Goal: Task Accomplishment & Management: Complete application form

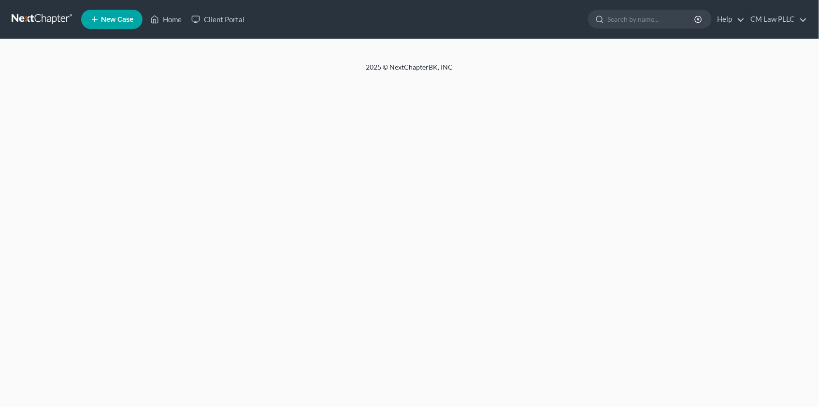
select select "1"
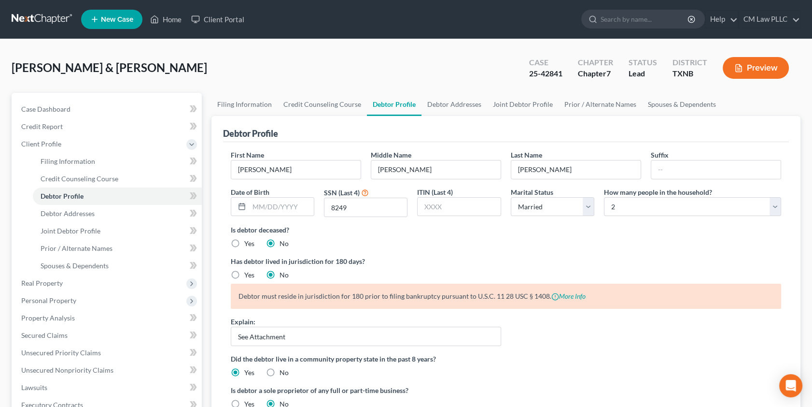
click at [43, 16] on link at bounding box center [43, 19] width 62 height 17
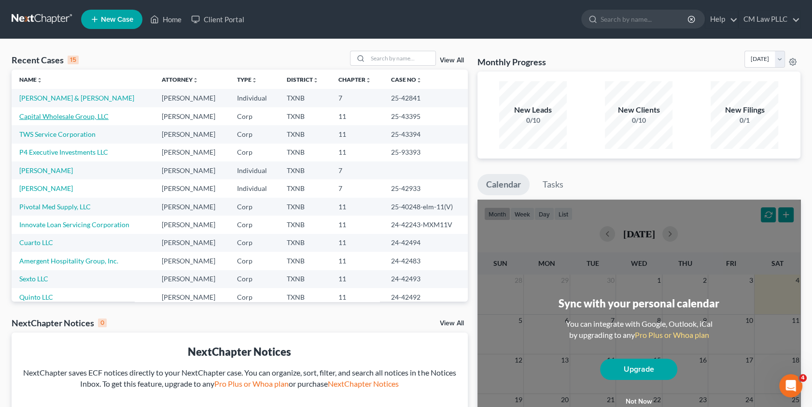
click at [56, 115] on link "Capital Wholesale Group, LLC" at bounding box center [63, 116] width 89 height 8
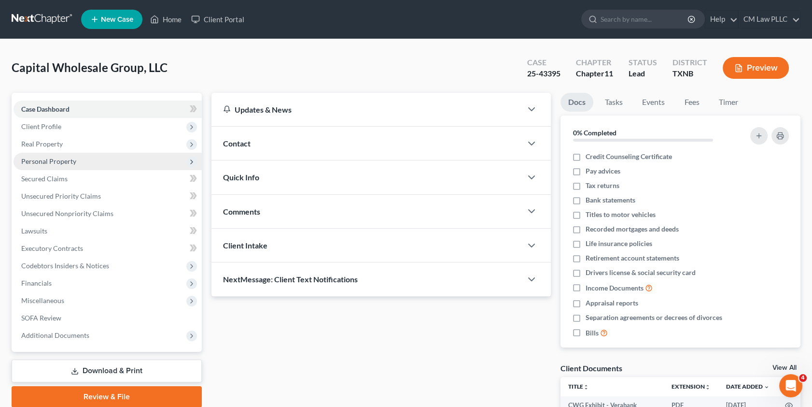
click at [48, 158] on span "Personal Property" at bounding box center [48, 161] width 55 height 8
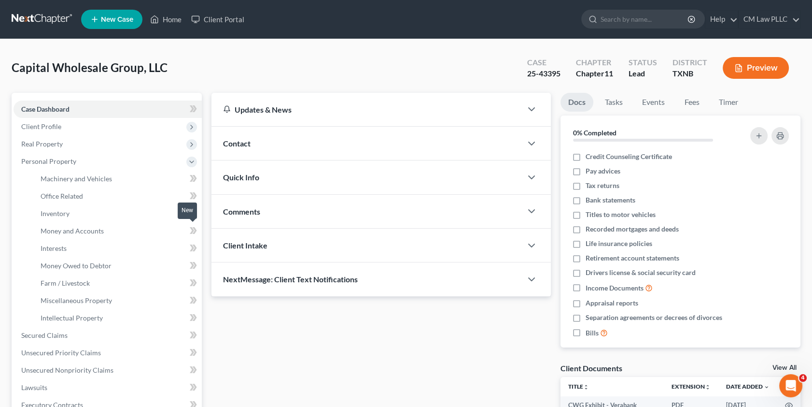
click at [188, 231] on span at bounding box center [193, 232] width 17 height 14
click at [84, 229] on span "Money and Accounts" at bounding box center [72, 231] width 63 height 8
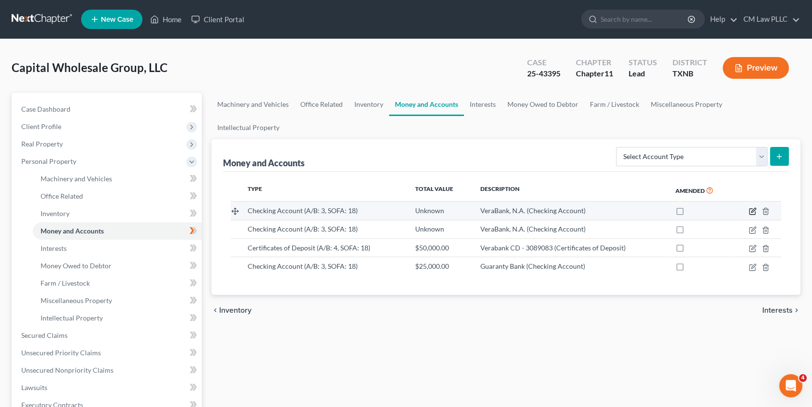
click at [753, 208] on icon "button" at bounding box center [753, 210] width 4 height 4
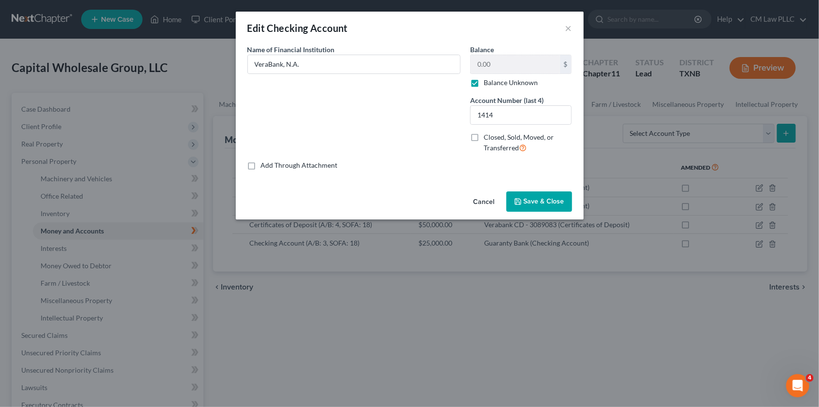
click at [483, 84] on label "Balance Unknown" at bounding box center [510, 83] width 54 height 10
click at [487, 84] on input "Balance Unknown" at bounding box center [490, 81] width 6 height 6
checkbox input "false"
type input "83,658.81"
click at [530, 199] on span "Save & Close" at bounding box center [544, 201] width 41 height 8
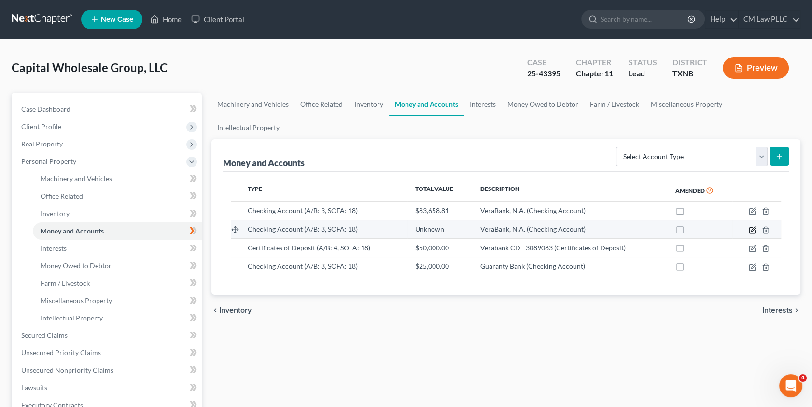
click at [751, 226] on icon "button" at bounding box center [753, 230] width 8 height 8
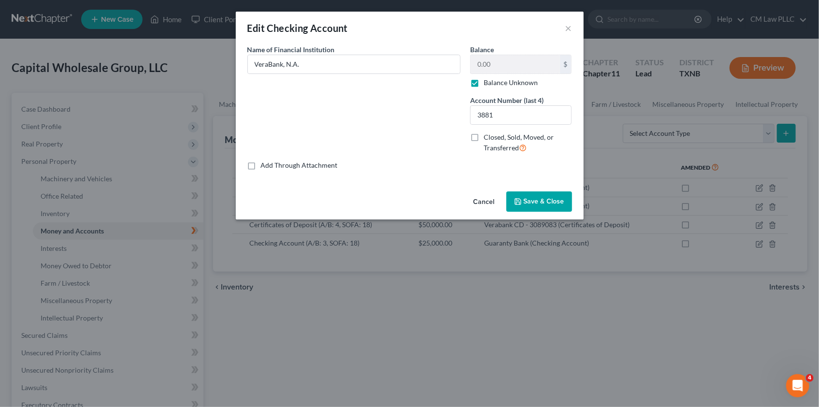
click at [483, 82] on label "Balance Unknown" at bounding box center [510, 83] width 54 height 10
click at [487, 82] on input "Balance Unknown" at bounding box center [490, 81] width 6 height 6
checkbox input "false"
type input "4,143.89"
click at [537, 200] on span "Save & Close" at bounding box center [544, 201] width 41 height 8
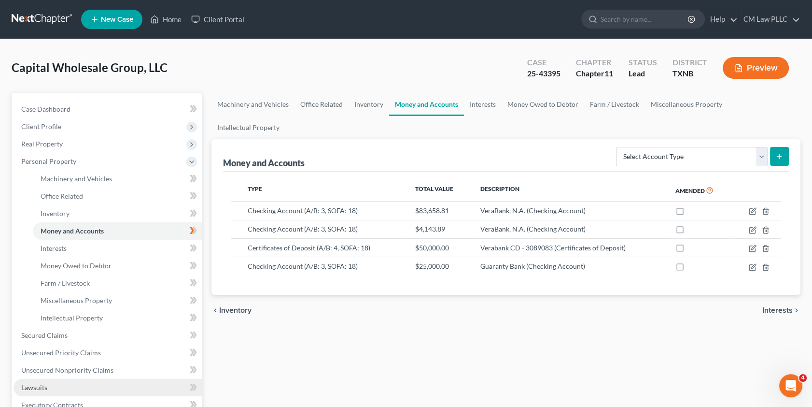
click at [36, 385] on span "Lawsuits" at bounding box center [34, 387] width 26 height 8
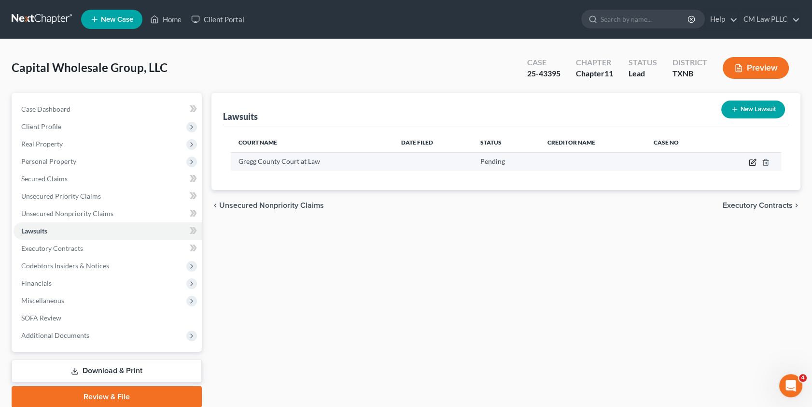
click at [752, 161] on icon "button" at bounding box center [753, 161] width 4 height 4
select select "0"
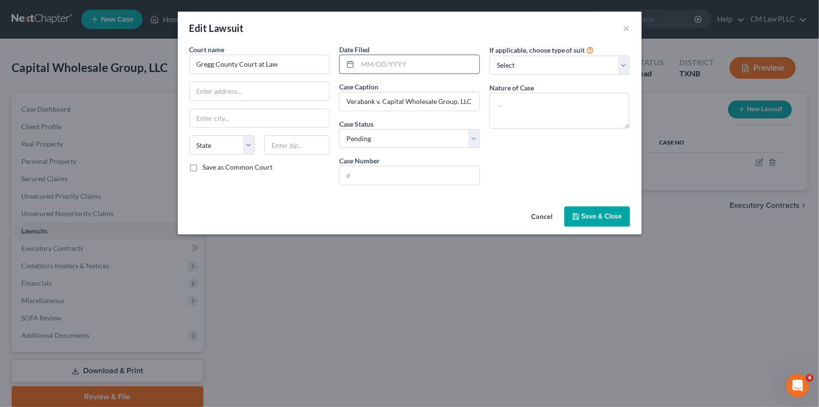
click at [381, 64] on input "text" at bounding box center [418, 64] width 122 height 18
type input "8"
type input "08/21/2025"
click at [621, 63] on select "Select Repossession Foreclosure Returns Other" at bounding box center [559, 65] width 141 height 19
select select "3"
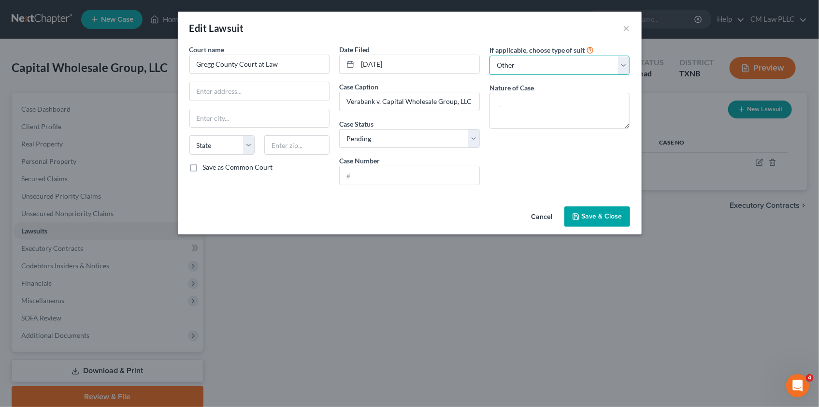
click at [489, 56] on select "Select Repossession Foreclosure Returns Other" at bounding box center [559, 65] width 141 height 19
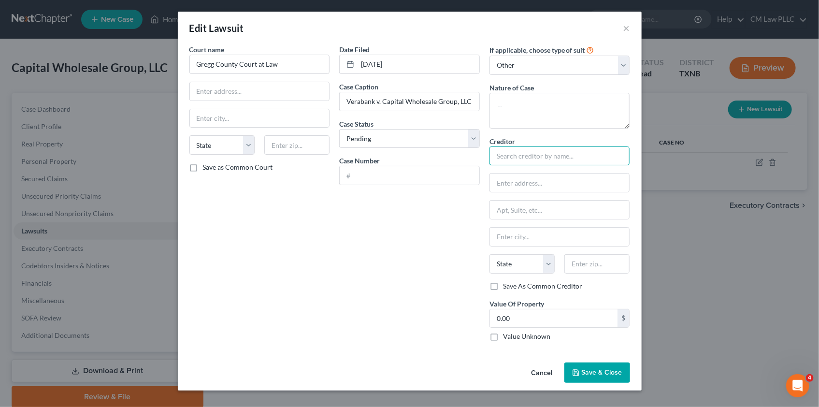
click at [519, 156] on input "text" at bounding box center [559, 155] width 141 height 19
type input "v"
type input "Verabank, N.a."
click at [361, 177] on input "text" at bounding box center [410, 175] width 140 height 18
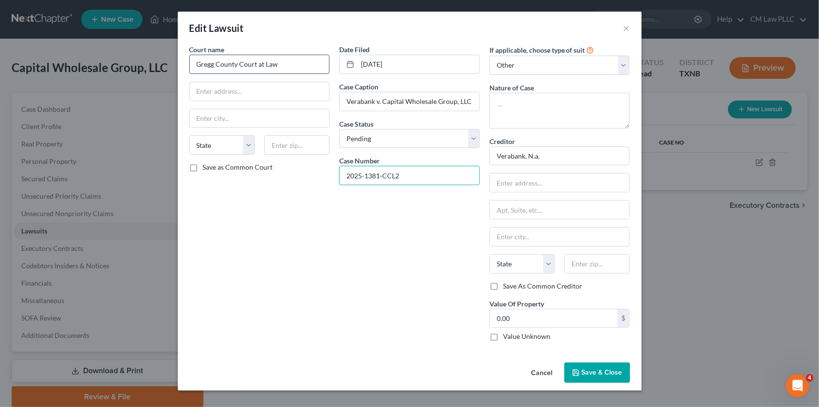
type input "2025-1381-CCL2"
click at [293, 63] on input "Gregg County Court at Law" at bounding box center [259, 64] width 141 height 19
type input "Gregg County Court at Law 2"
click at [327, 212] on div "Court name * Gregg County Court at Law 2 State AL AK AR AZ CA CO CT DE DC FL GA…" at bounding box center [259, 196] width 150 height 304
click at [597, 366] on button "Save & Close" at bounding box center [597, 372] width 66 height 20
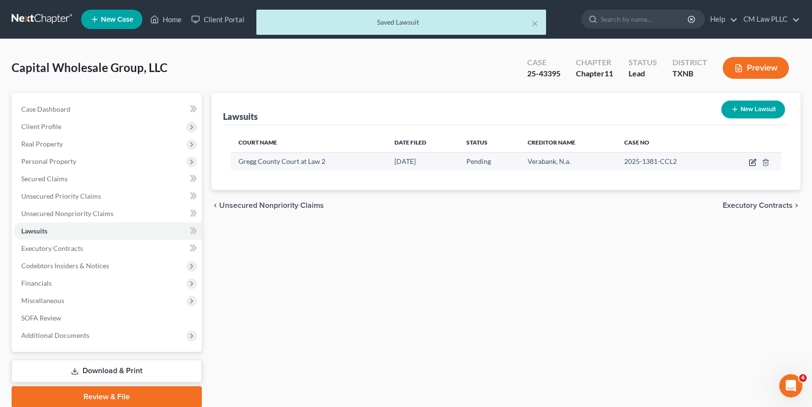
click at [751, 161] on icon "button" at bounding box center [753, 162] width 8 height 8
select select "0"
select select "3"
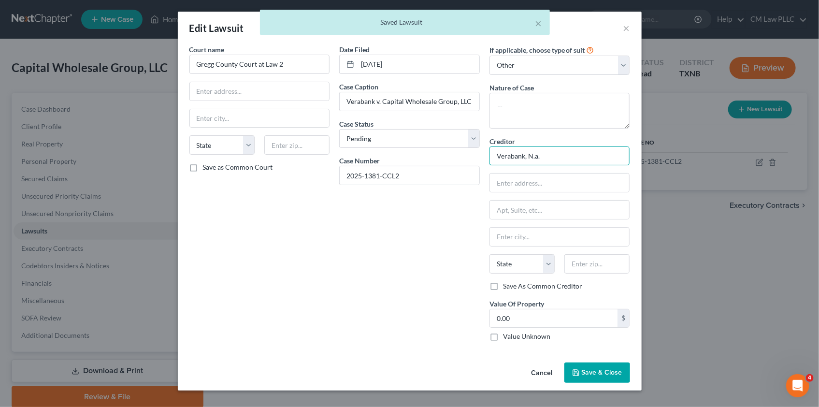
click at [546, 159] on input "Verabank, N.a." at bounding box center [559, 155] width 141 height 19
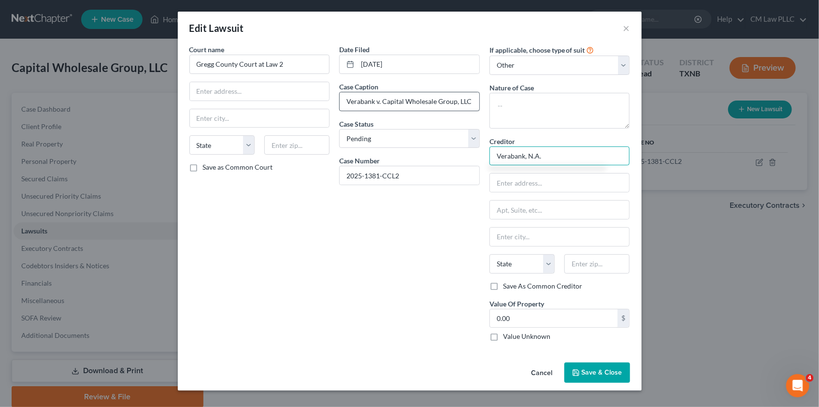
type input "Verabank, N.A."
type input "Verabank, N.A. v. Capital Wholesale Group, LLC et al."
click at [589, 370] on span "Save & Close" at bounding box center [601, 372] width 41 height 8
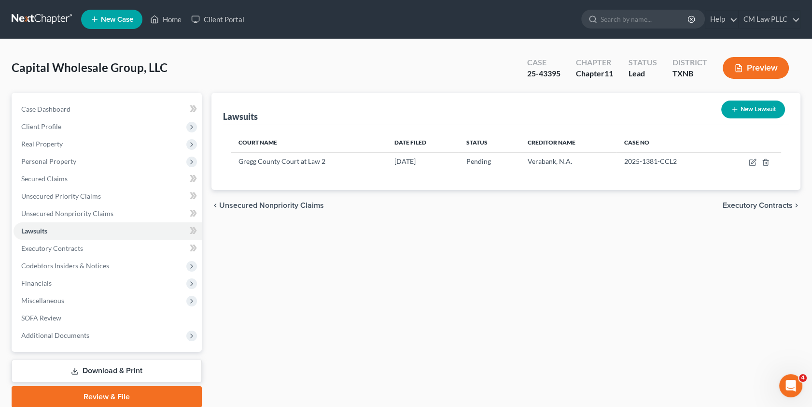
click at [127, 368] on link "Download & Print" at bounding box center [107, 370] width 190 height 23
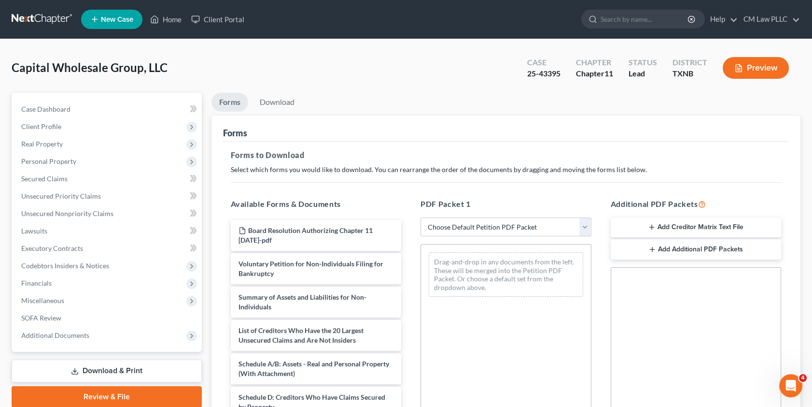
click at [584, 224] on select "Choose Default Petition PDF Packet Complete Bankruptcy Petition (all forms and …" at bounding box center [506, 226] width 171 height 19
select select "0"
click at [424, 217] on select "Choose Default Petition PDF Packet Complete Bankruptcy Petition (all forms and …" at bounding box center [506, 226] width 171 height 19
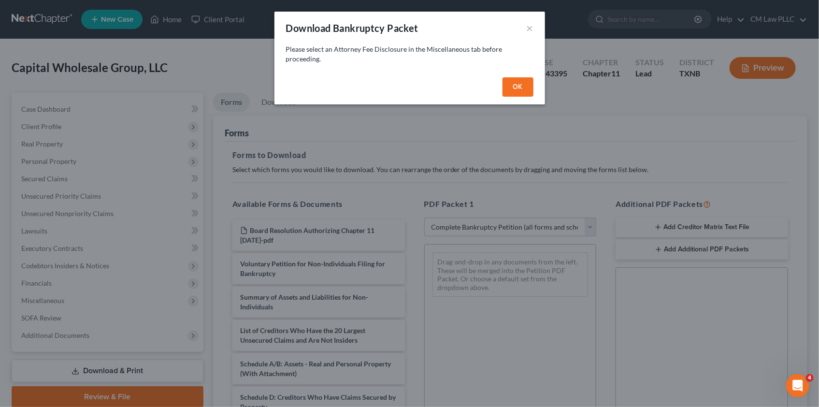
click at [512, 85] on button "OK" at bounding box center [517, 86] width 31 height 19
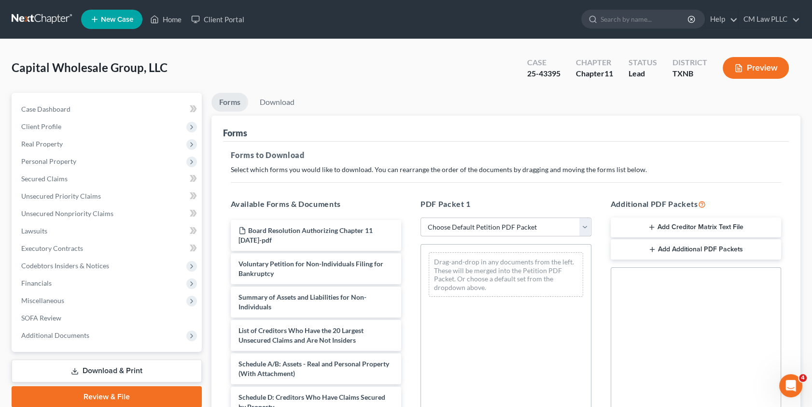
drag, startPoint x: 586, startPoint y: 225, endPoint x: 571, endPoint y: 229, distance: 15.0
click at [586, 225] on select "Choose Default Petition PDF Packet Complete Bankruptcy Petition (all forms and …" at bounding box center [506, 226] width 171 height 19
select select "0"
click at [424, 217] on select "Choose Default Petition PDF Packet Complete Bankruptcy Petition (all forms and …" at bounding box center [506, 226] width 171 height 19
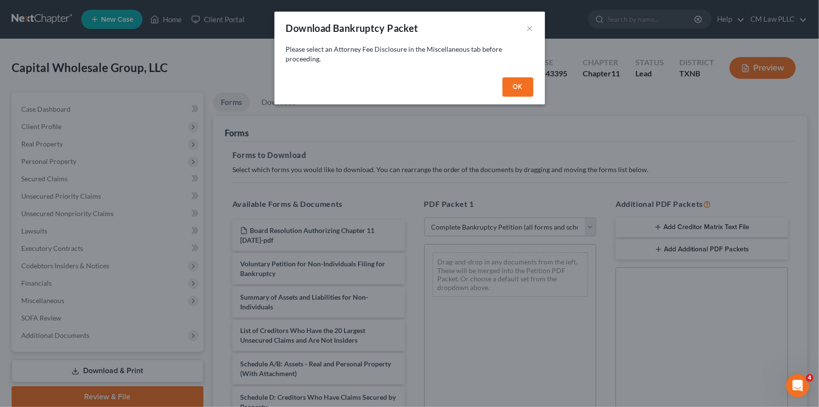
click at [509, 80] on button "OK" at bounding box center [517, 86] width 31 height 19
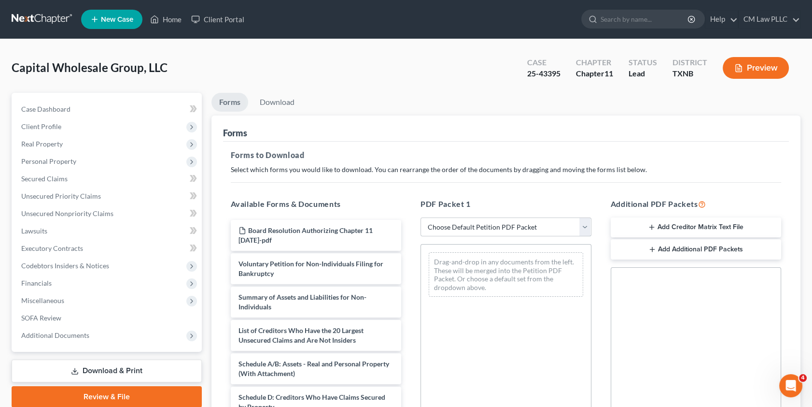
click at [584, 224] on select "Choose Default Petition PDF Packet Complete Bankruptcy Petition (all forms and …" at bounding box center [506, 226] width 171 height 19
select select "0"
click at [424, 217] on select "Choose Default Petition PDF Packet Complete Bankruptcy Petition (all forms and …" at bounding box center [506, 226] width 171 height 19
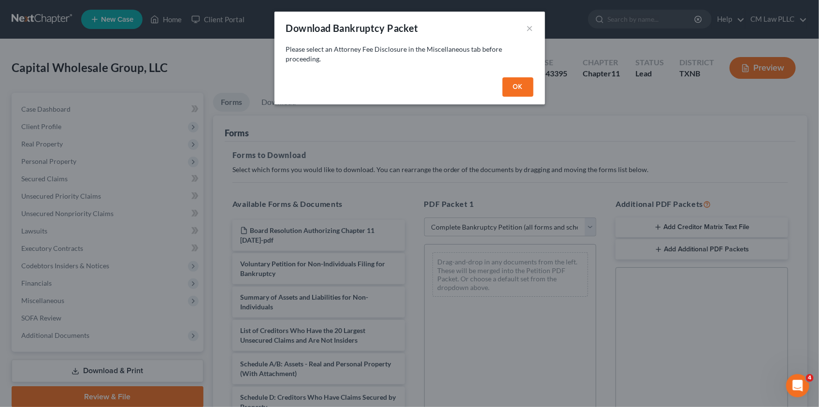
click at [523, 82] on button "OK" at bounding box center [517, 86] width 31 height 19
select select
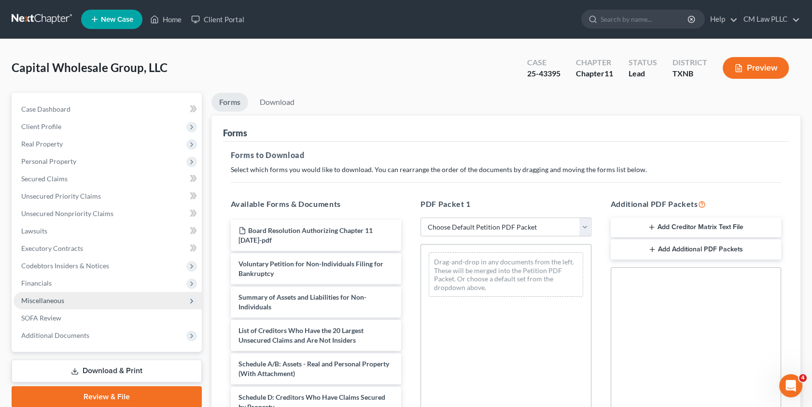
click at [42, 297] on span "Miscellaneous" at bounding box center [42, 300] width 43 height 8
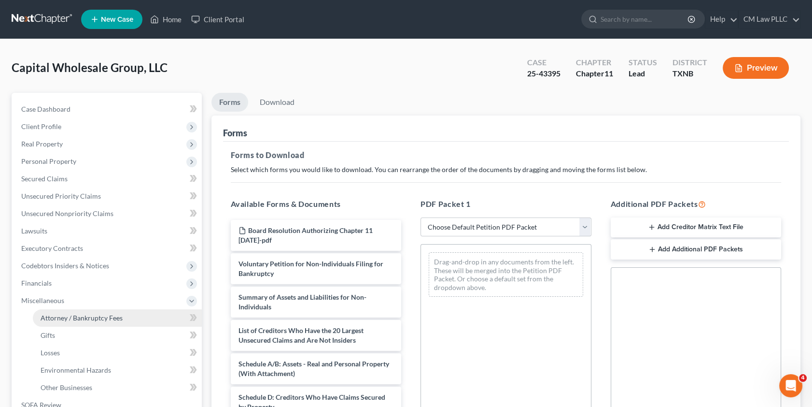
click at [101, 319] on span "Attorney / Bankruptcy Fees" at bounding box center [82, 317] width 82 height 8
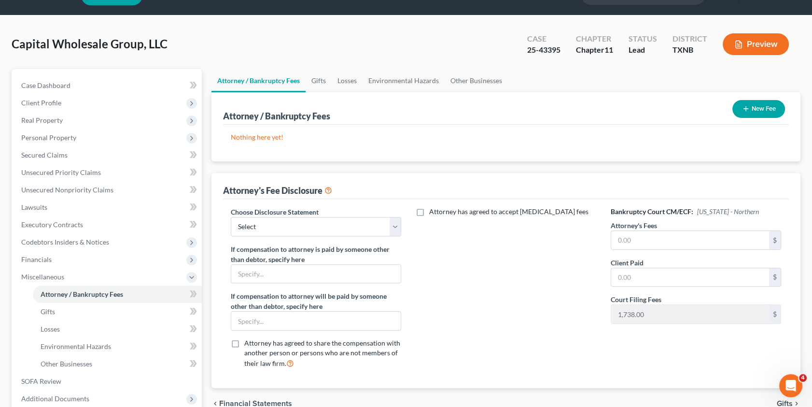
scroll to position [43, 0]
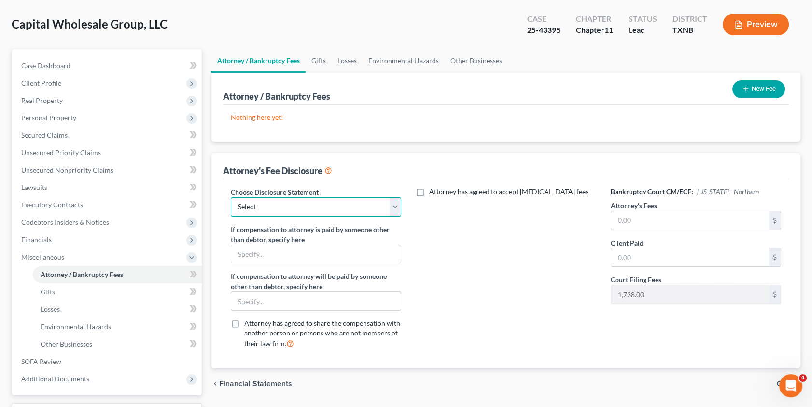
click at [394, 206] on select "Select Attorney Fee Disclosure" at bounding box center [316, 206] width 171 height 19
select select "0"
click at [231, 197] on select "Select Attorney Fee Disclosure" at bounding box center [316, 206] width 171 height 19
click at [632, 218] on input "text" at bounding box center [690, 220] width 158 height 18
click at [630, 218] on input "text" at bounding box center [690, 220] width 158 height 18
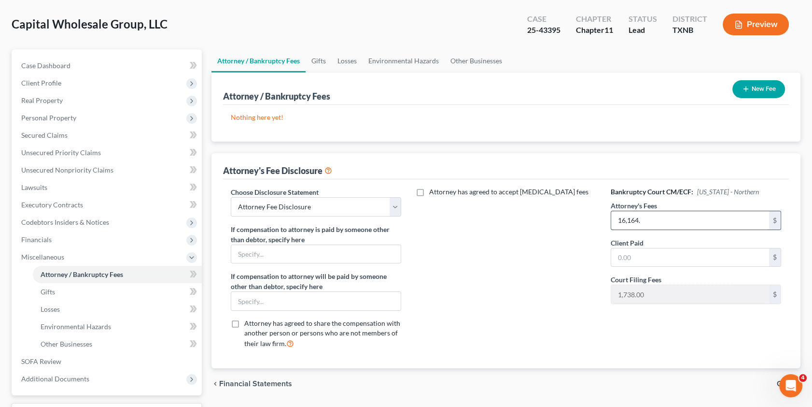
type input "16,164."
type input "16,164"
click at [429, 189] on label "Attorney has agreed to accept retainer fees" at bounding box center [508, 192] width 159 height 10
click at [433, 189] on input "Attorney has agreed to accept retainer fees" at bounding box center [436, 190] width 6 height 6
checkbox input "true"
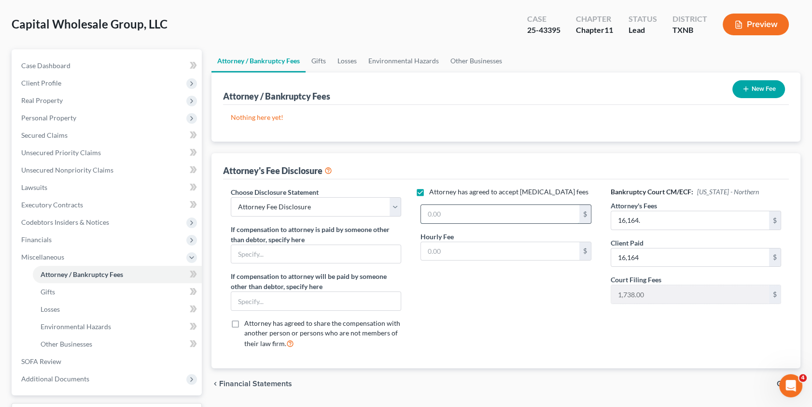
click at [460, 213] on input "text" at bounding box center [500, 214] width 158 height 18
click at [443, 212] on input "text" at bounding box center [500, 214] width 158 height 18
type input "83,836.00"
click at [455, 314] on div "Attorney has agreed to accept retainer fees 83,836.00 $ Hourly Fee $" at bounding box center [506, 272] width 190 height 170
click at [453, 251] on input "text" at bounding box center [500, 251] width 158 height 18
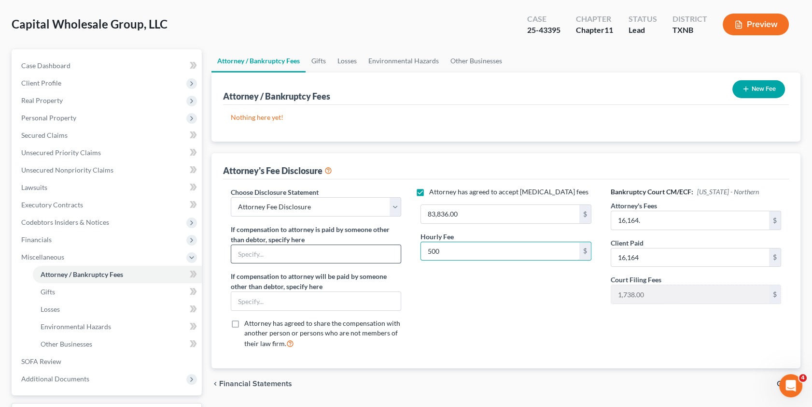
type input "500"
click at [324, 247] on input "text" at bounding box center [316, 254] width 170 height 18
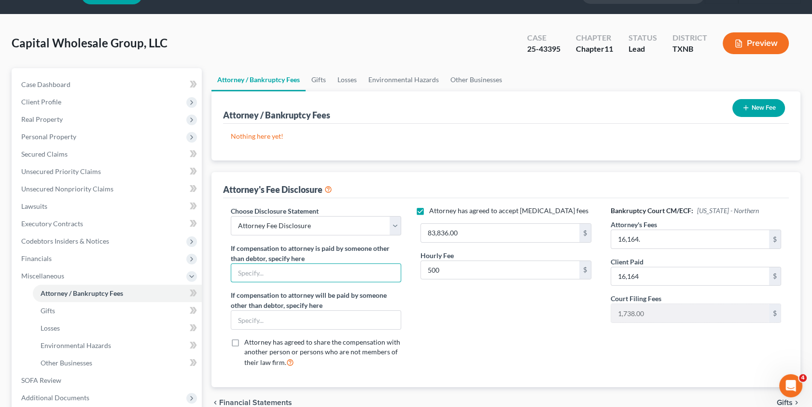
scroll to position [0, 0]
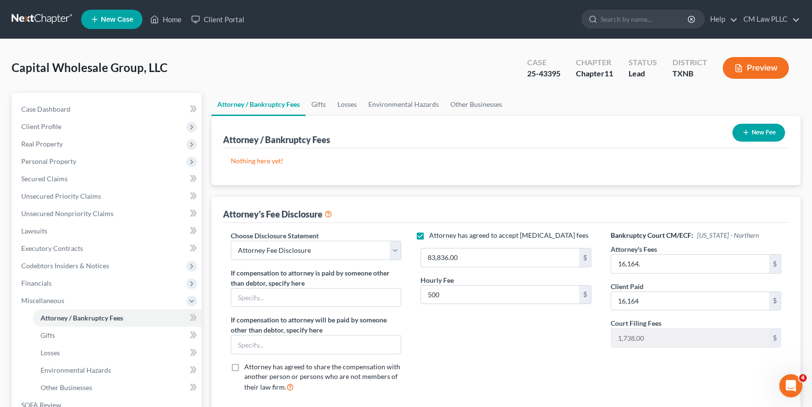
click at [751, 131] on button "New Fee" at bounding box center [759, 133] width 53 height 18
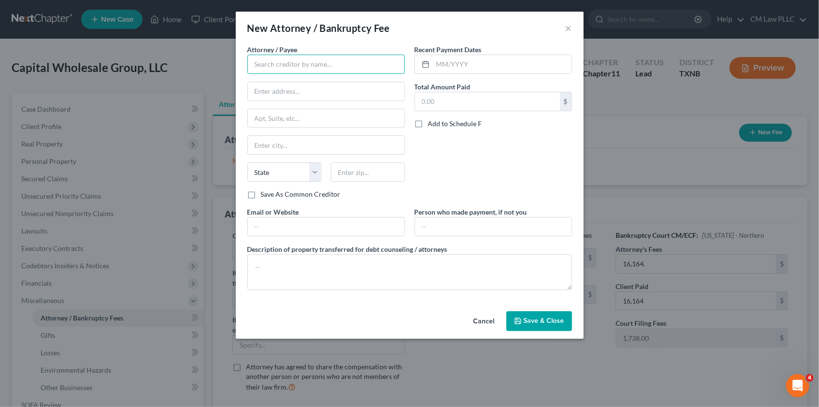
click at [283, 64] on input "text" at bounding box center [325, 64] width 157 height 19
type input "CM Law PLLC"
click at [446, 60] on input "text" at bounding box center [502, 64] width 139 height 18
drag, startPoint x: 444, startPoint y: 64, endPoint x: 460, endPoint y: 61, distance: 16.7
click at [444, 64] on input "text" at bounding box center [502, 64] width 139 height 18
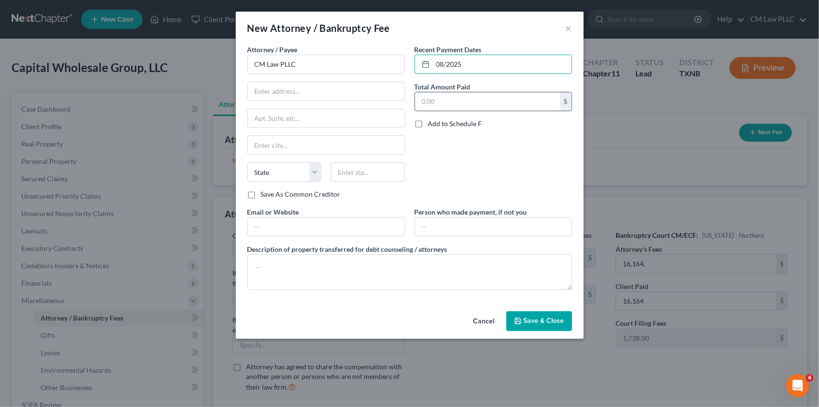
type input "08/2025"
click at [443, 99] on input "text" at bounding box center [487, 101] width 145 height 18
type input "10,000"
click at [541, 320] on span "Save & Close" at bounding box center [544, 321] width 41 height 8
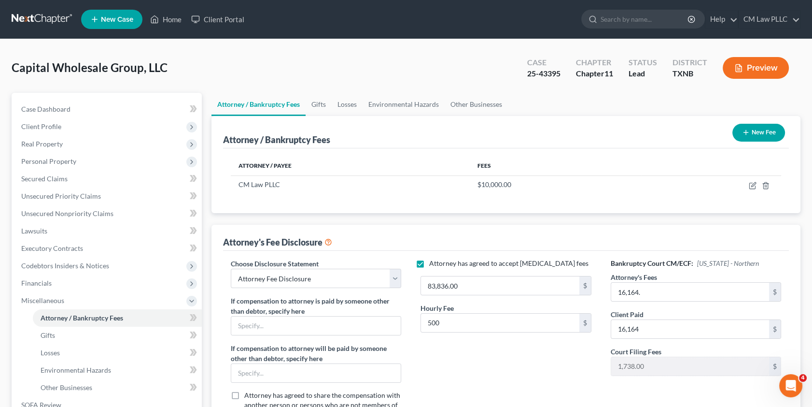
click at [756, 131] on button "New Fee" at bounding box center [759, 133] width 53 height 18
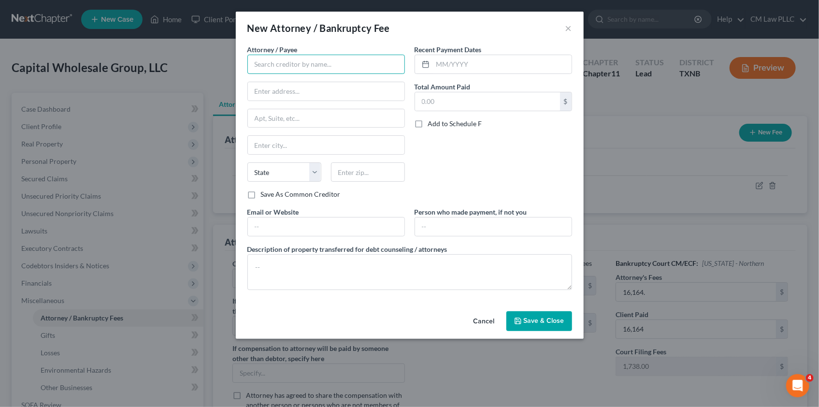
click at [337, 69] on input "text" at bounding box center [325, 64] width 157 height 19
type input "CM Law, PLLC"
click at [443, 66] on input "text" at bounding box center [502, 64] width 139 height 18
type input "8"
type input "0"
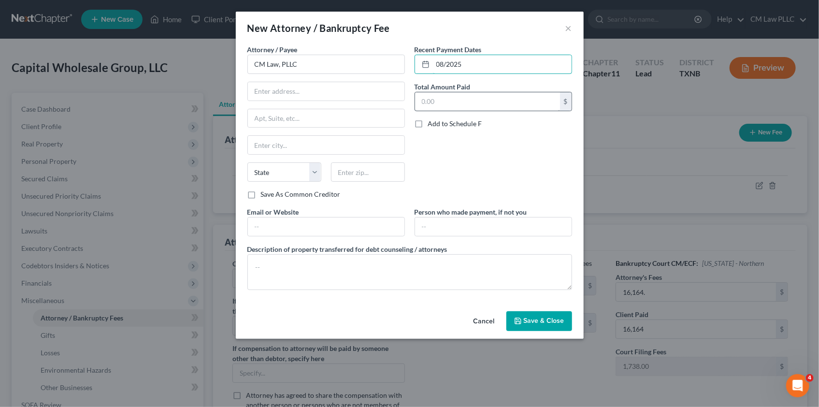
type input "08/2025"
click at [462, 98] on input "text" at bounding box center [487, 101] width 145 height 18
type input "25,000"
click at [530, 320] on span "Save & Close" at bounding box center [544, 321] width 41 height 8
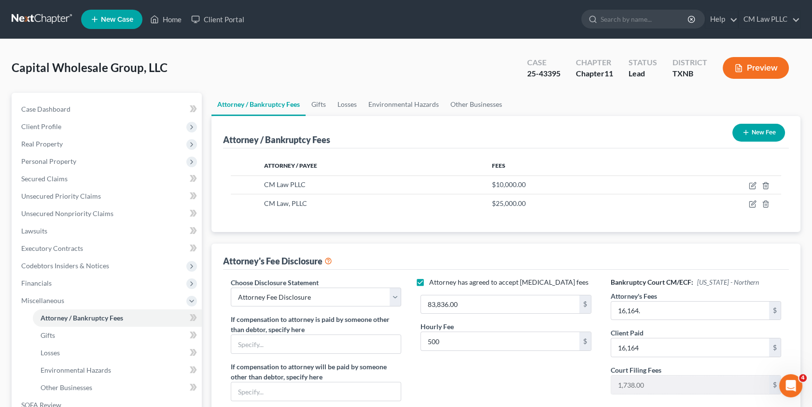
click at [763, 134] on button "New Fee" at bounding box center [759, 133] width 53 height 18
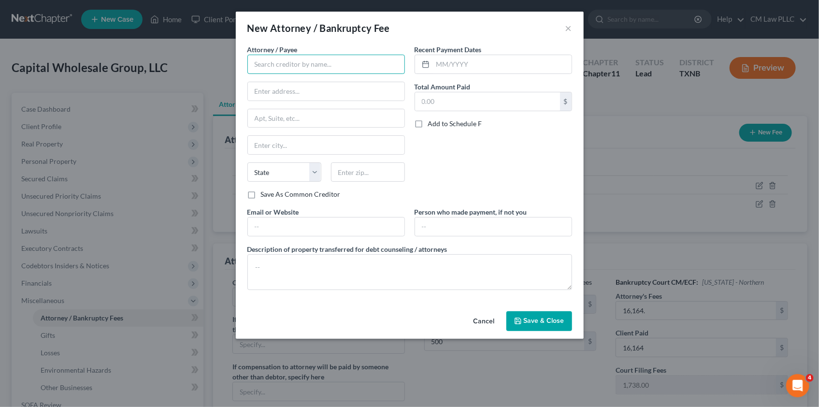
click at [291, 64] on input "text" at bounding box center [325, 64] width 157 height 19
type input "CM Law, PLLC"
click at [445, 66] on input "text" at bounding box center [502, 64] width 139 height 18
click at [439, 94] on input "text" at bounding box center [487, 101] width 145 height 18
drag, startPoint x: 476, startPoint y: 66, endPoint x: 431, endPoint y: 65, distance: 44.9
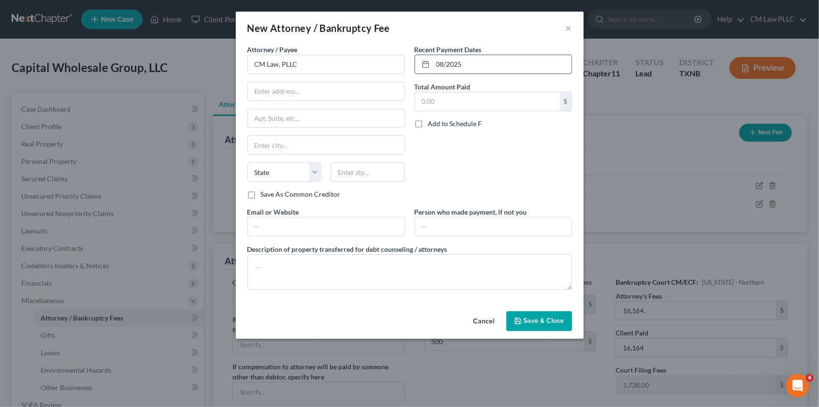
click at [431, 65] on div "08/2025" at bounding box center [492, 64] width 157 height 19
type input "09/05/2025"
click at [426, 100] on input "text" at bounding box center [487, 101] width 145 height 18
type input "50,000"
click at [550, 321] on span "Save & Close" at bounding box center [544, 321] width 41 height 8
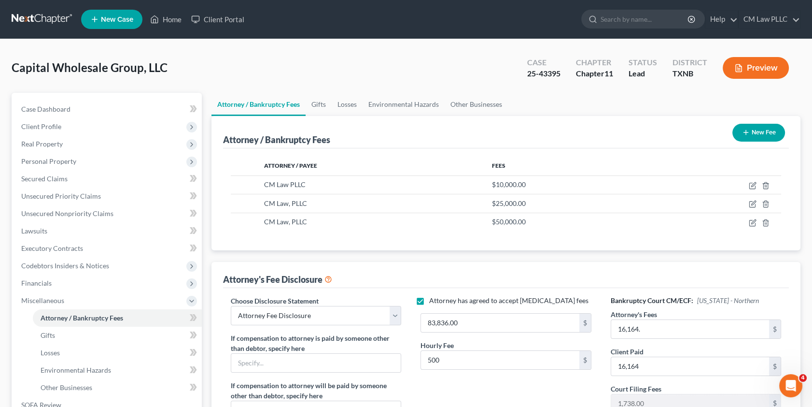
click at [755, 129] on button "New Fee" at bounding box center [759, 133] width 53 height 18
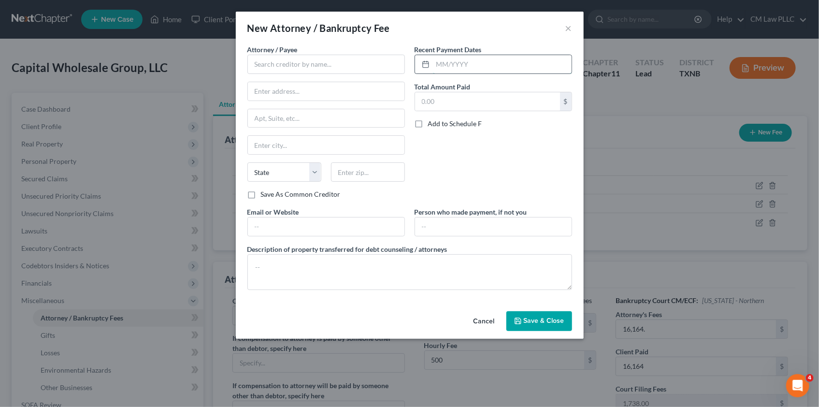
click at [444, 64] on input "text" at bounding box center [502, 64] width 139 height 18
type input "09/06/2025"
click at [448, 100] on input "text" at bounding box center [487, 101] width 145 height 18
type input "15,000"
click at [525, 317] on span "Save & Close" at bounding box center [544, 321] width 41 height 8
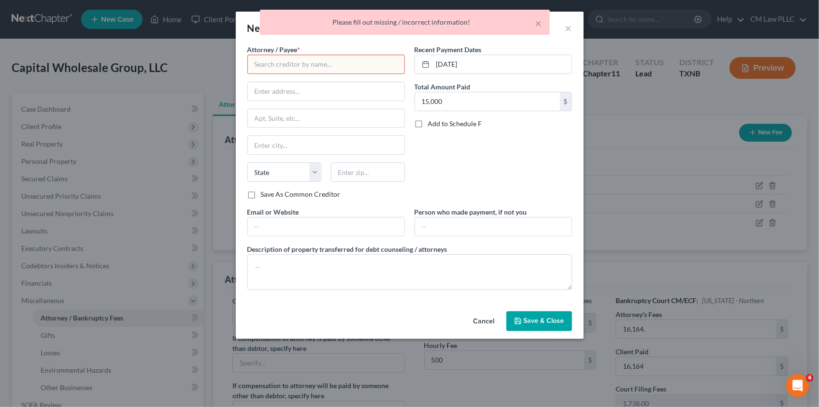
click at [281, 66] on input "text" at bounding box center [325, 64] width 157 height 19
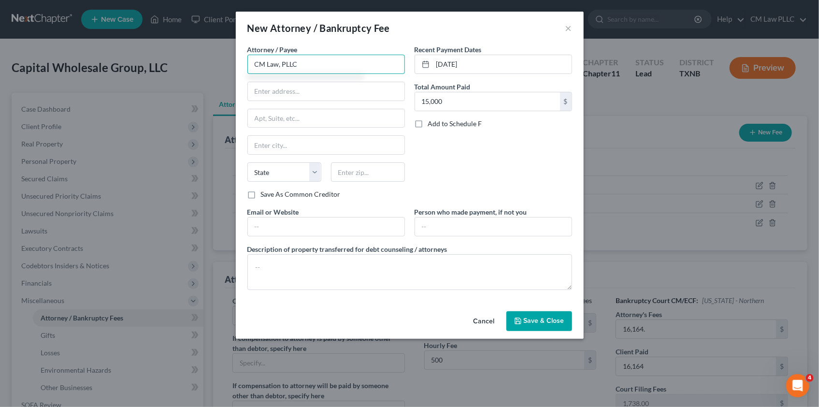
type input "CM Law, PLLC"
click at [539, 314] on button "Save & Close" at bounding box center [539, 321] width 66 height 20
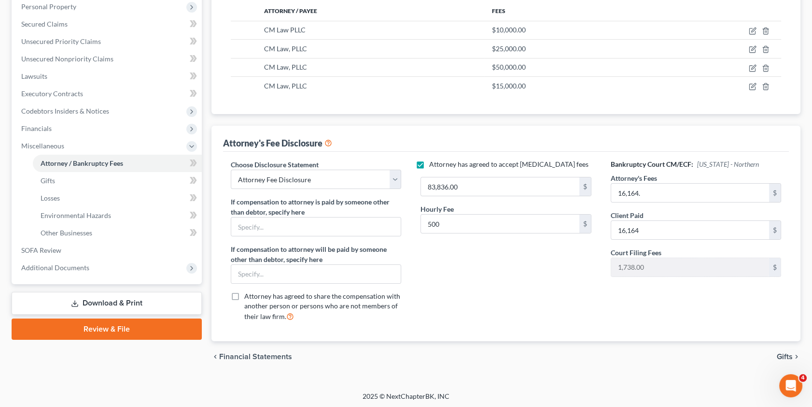
click at [104, 298] on link "Download & Print" at bounding box center [107, 303] width 190 height 23
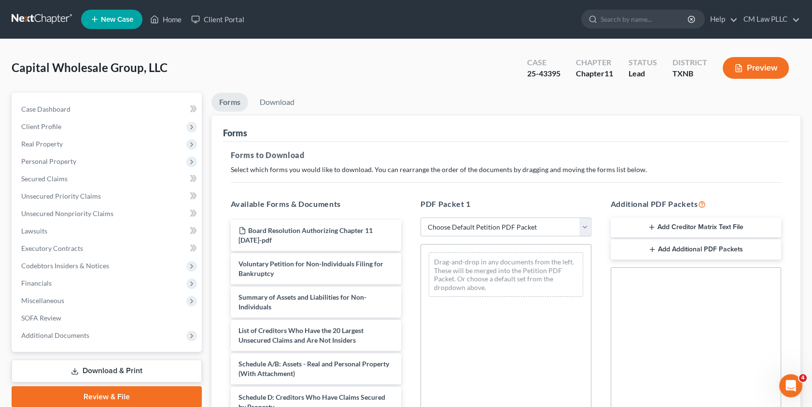
click at [584, 227] on select "Choose Default Petition PDF Packet Complete Bankruptcy Petition (all forms and …" at bounding box center [506, 226] width 171 height 19
select select "0"
click at [421, 217] on select "Choose Default Petition PDF Packet Complete Bankruptcy Petition (all forms and …" at bounding box center [506, 226] width 171 height 19
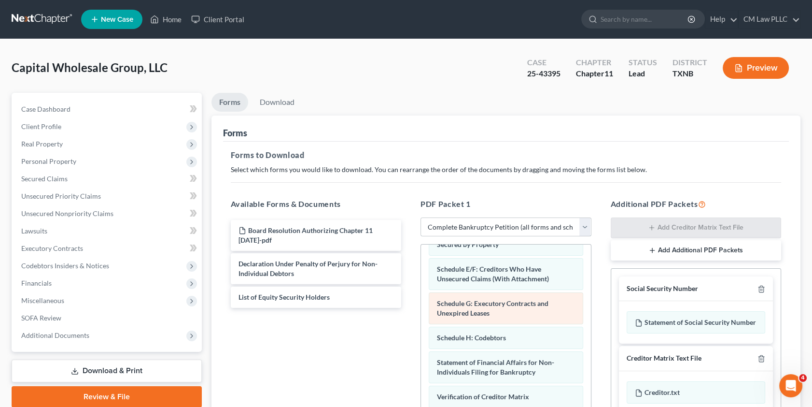
scroll to position [167, 0]
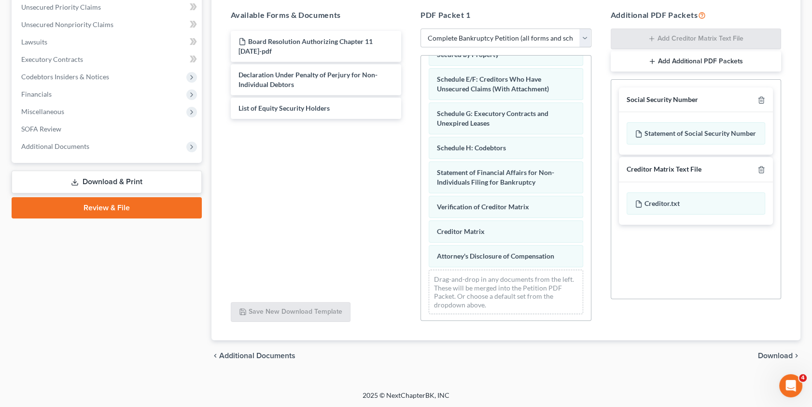
click at [774, 355] on span "Download" at bounding box center [775, 356] width 35 height 8
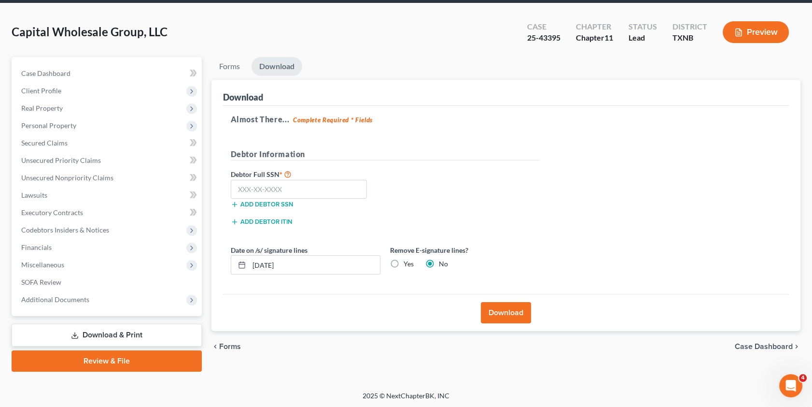
click at [506, 312] on button "Download" at bounding box center [506, 312] width 50 height 21
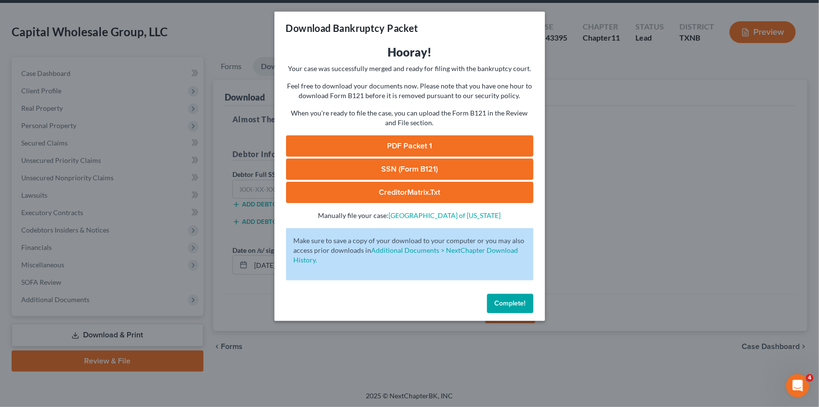
click at [403, 143] on link "PDF Packet 1" at bounding box center [409, 145] width 247 height 21
